Goal: Task Accomplishment & Management: Use online tool/utility

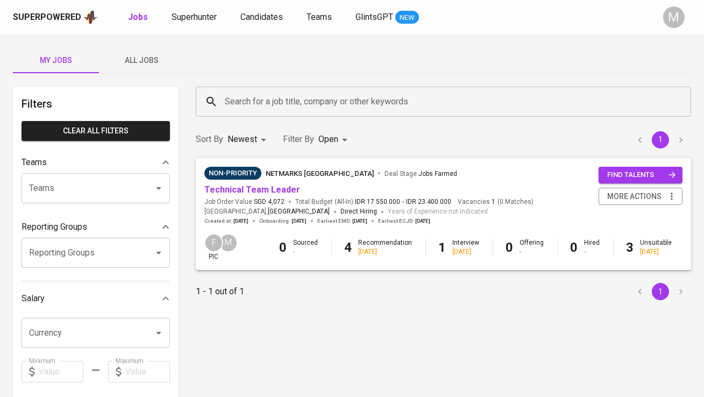
click at [148, 66] on span "All Jobs" at bounding box center [141, 60] width 73 height 13
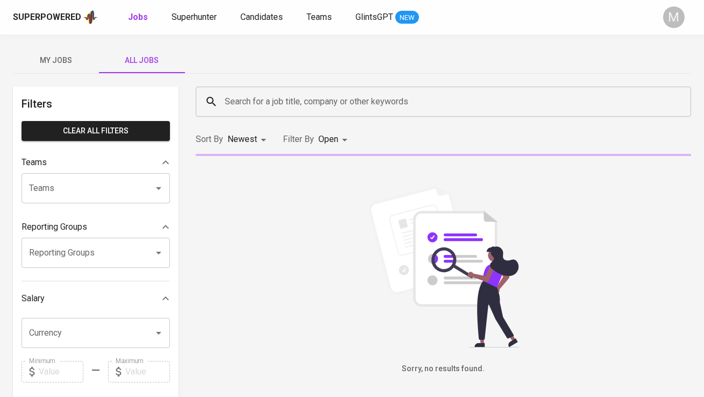
click at [272, 104] on input "Search for a job title, company or other keywords" at bounding box center [446, 101] width 448 height 20
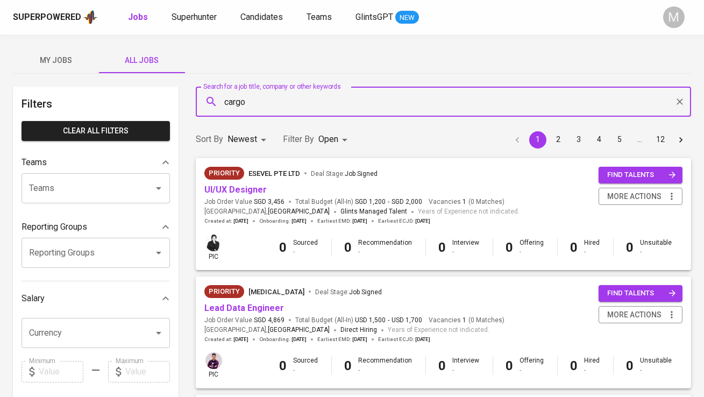
type input "cargo"
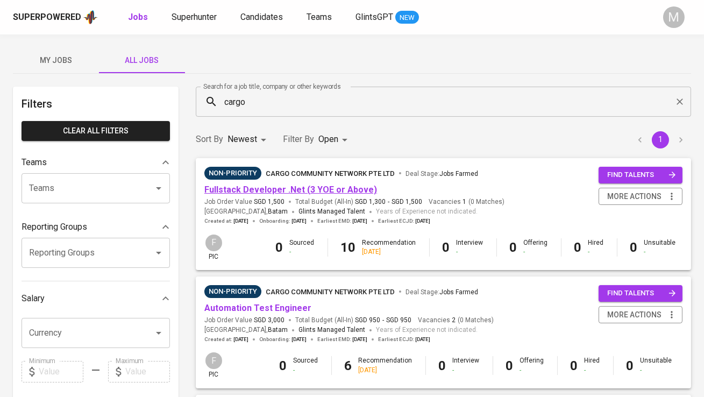
click at [278, 193] on link "Fullstack Developer .Net (3 YOE or Above)" at bounding box center [290, 189] width 173 height 10
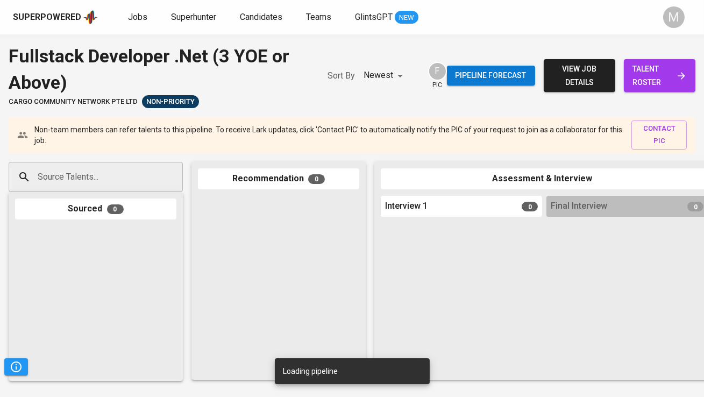
click at [634, 78] on span "talent roster" at bounding box center [659, 75] width 54 height 26
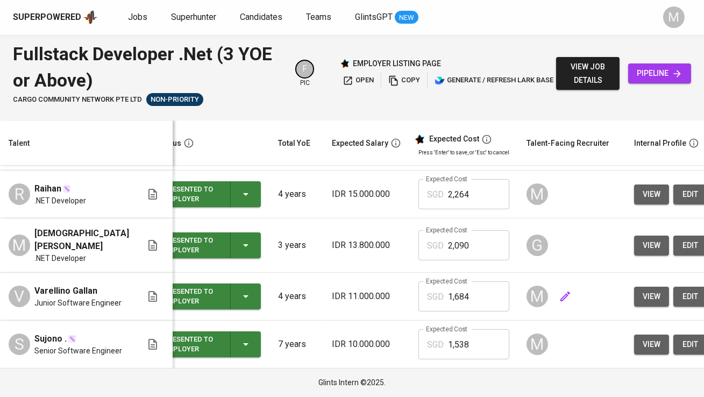
scroll to position [0, 27]
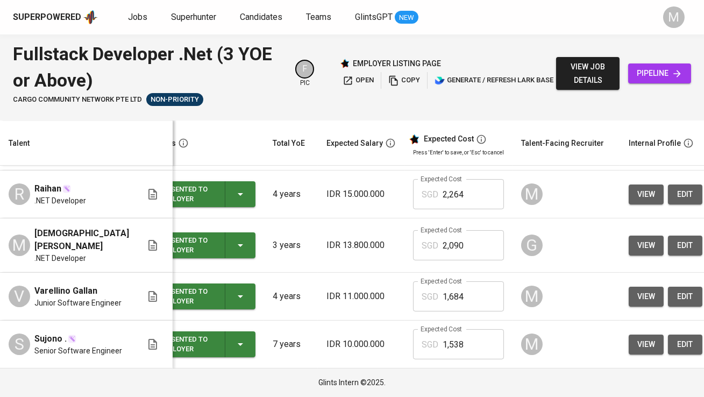
click at [630, 287] on button "view" at bounding box center [646, 297] width 35 height 20
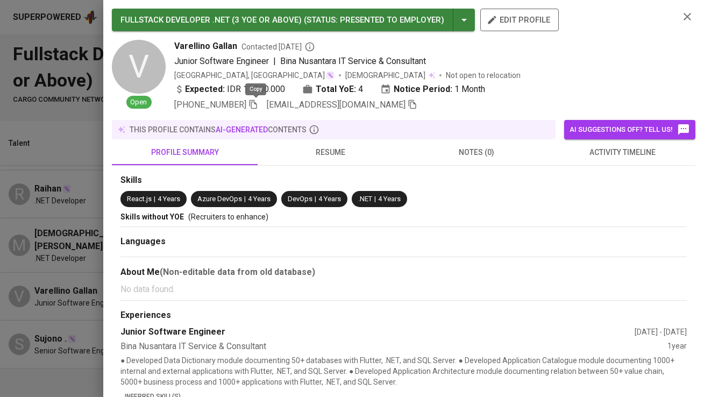
click at [255, 105] on icon "button" at bounding box center [253, 104] width 10 height 10
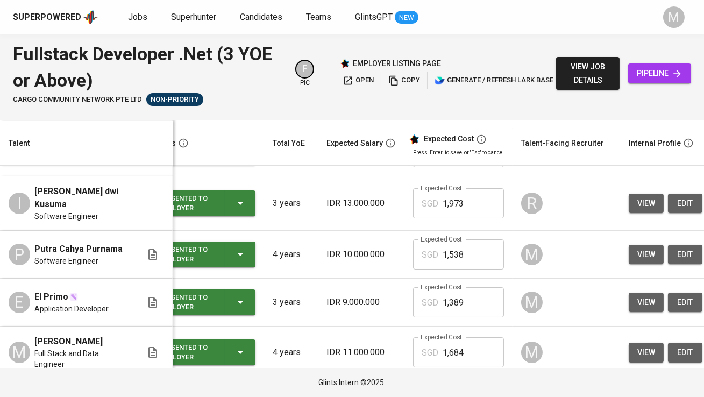
scroll to position [83, 27]
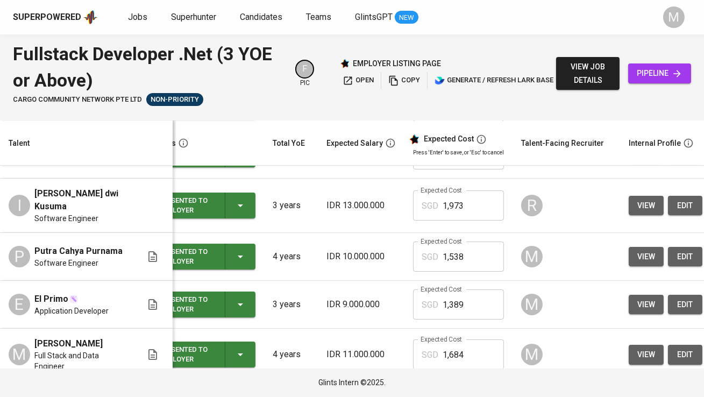
click at [637, 256] on span "view" at bounding box center [646, 256] width 18 height 13
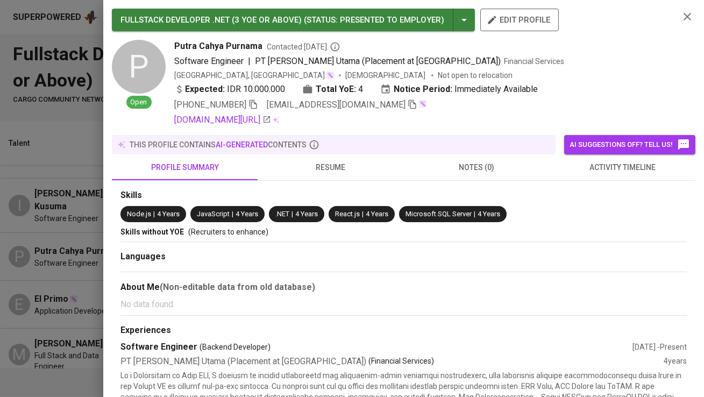
click at [255, 103] on icon "button" at bounding box center [253, 104] width 10 height 10
